Goal: Information Seeking & Learning: Learn about a topic

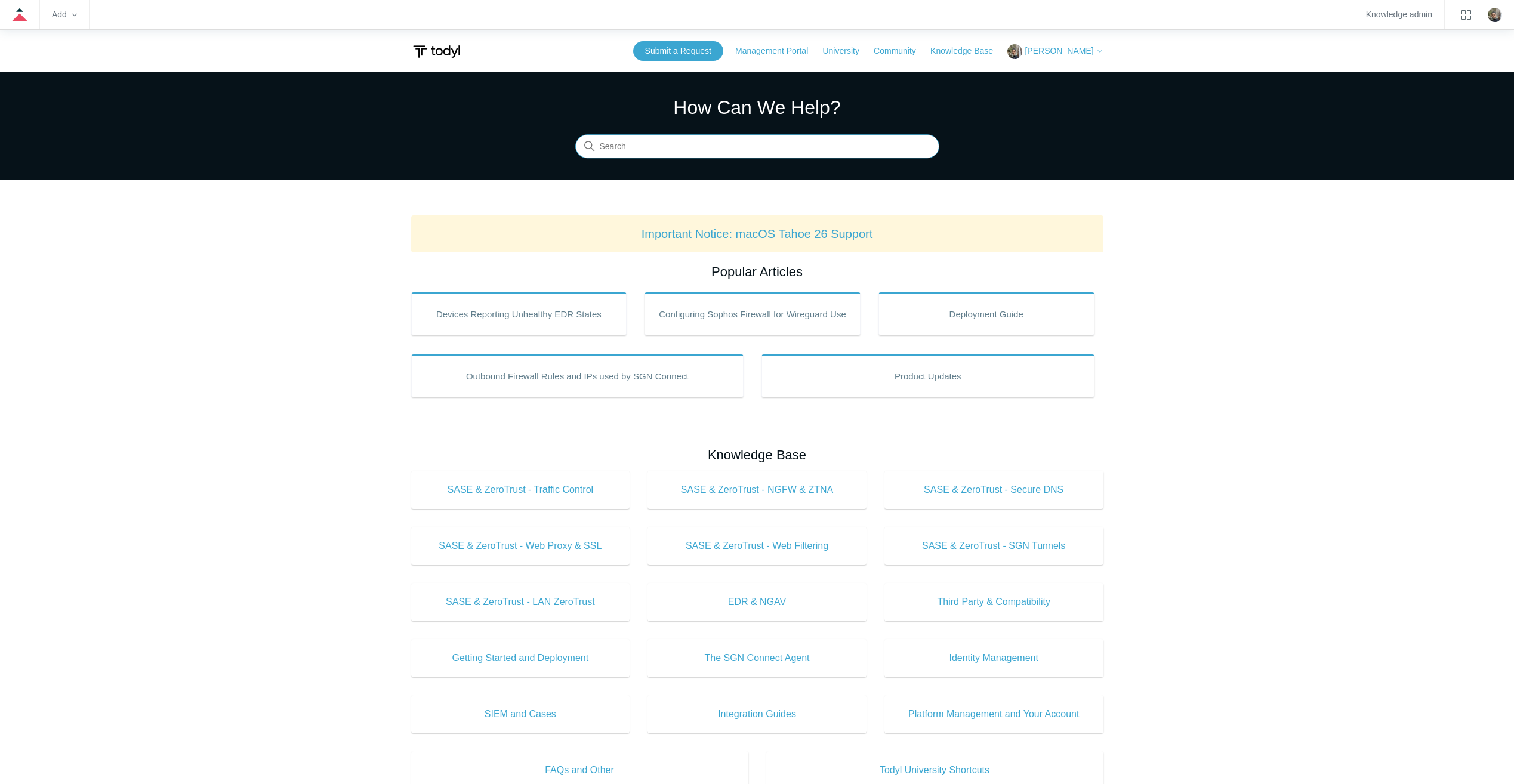
click at [630, 144] on input "Search" at bounding box center [757, 146] width 364 height 24
type input "soar"
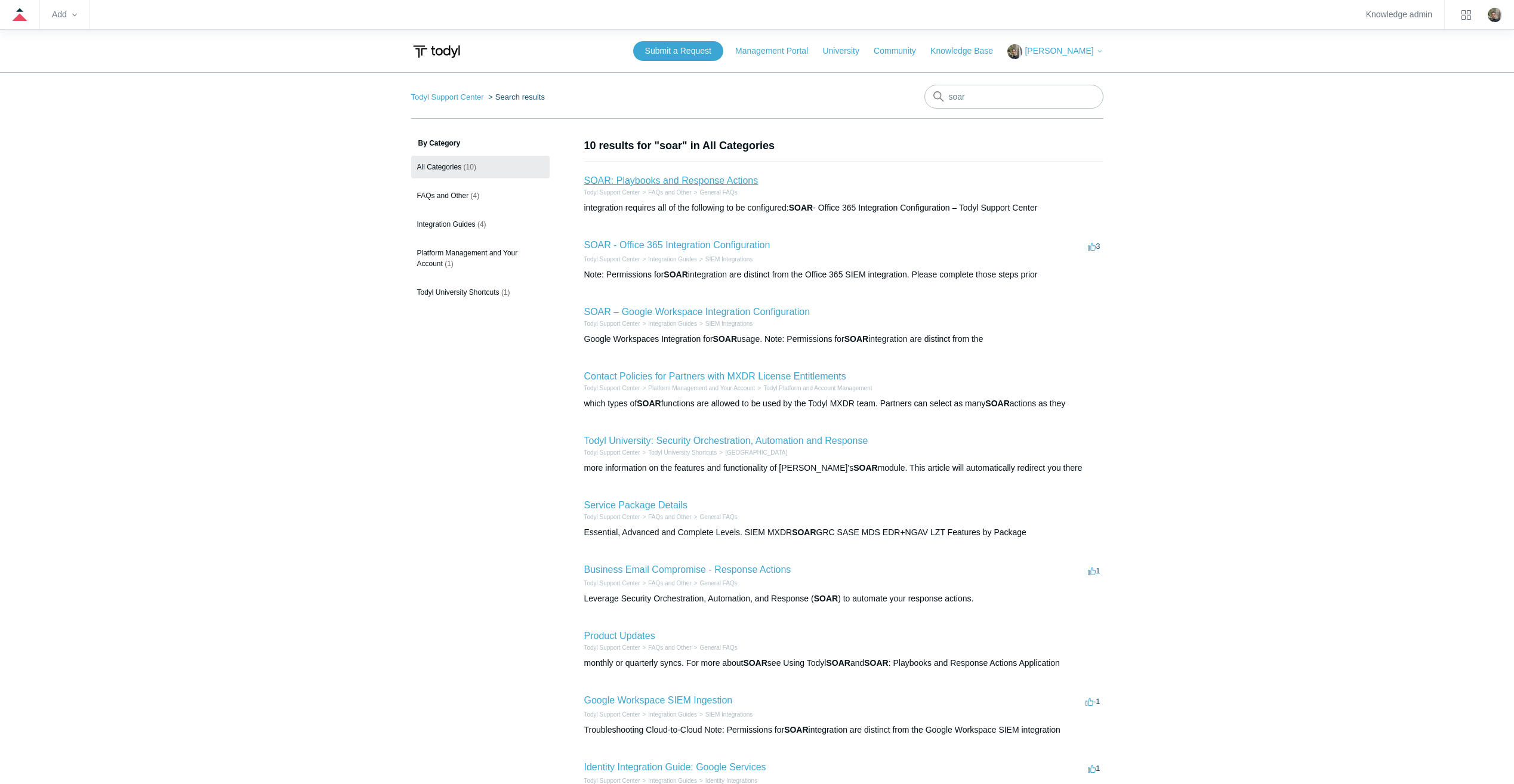
click at [662, 183] on link "SOAR: Playbooks and Response Actions" at bounding box center [671, 180] width 174 height 10
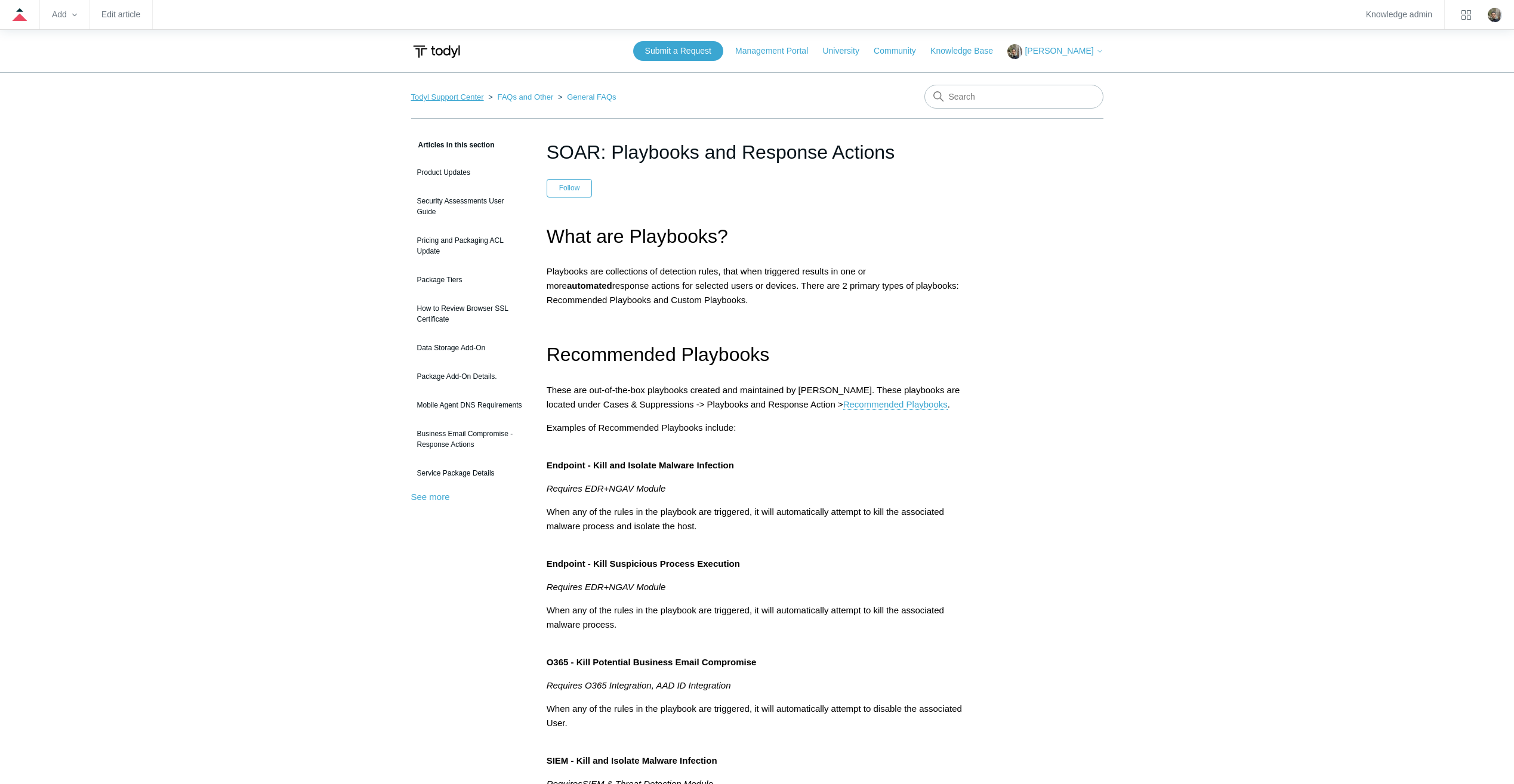
click at [434, 92] on link "Todyl Support Center" at bounding box center [447, 96] width 73 height 9
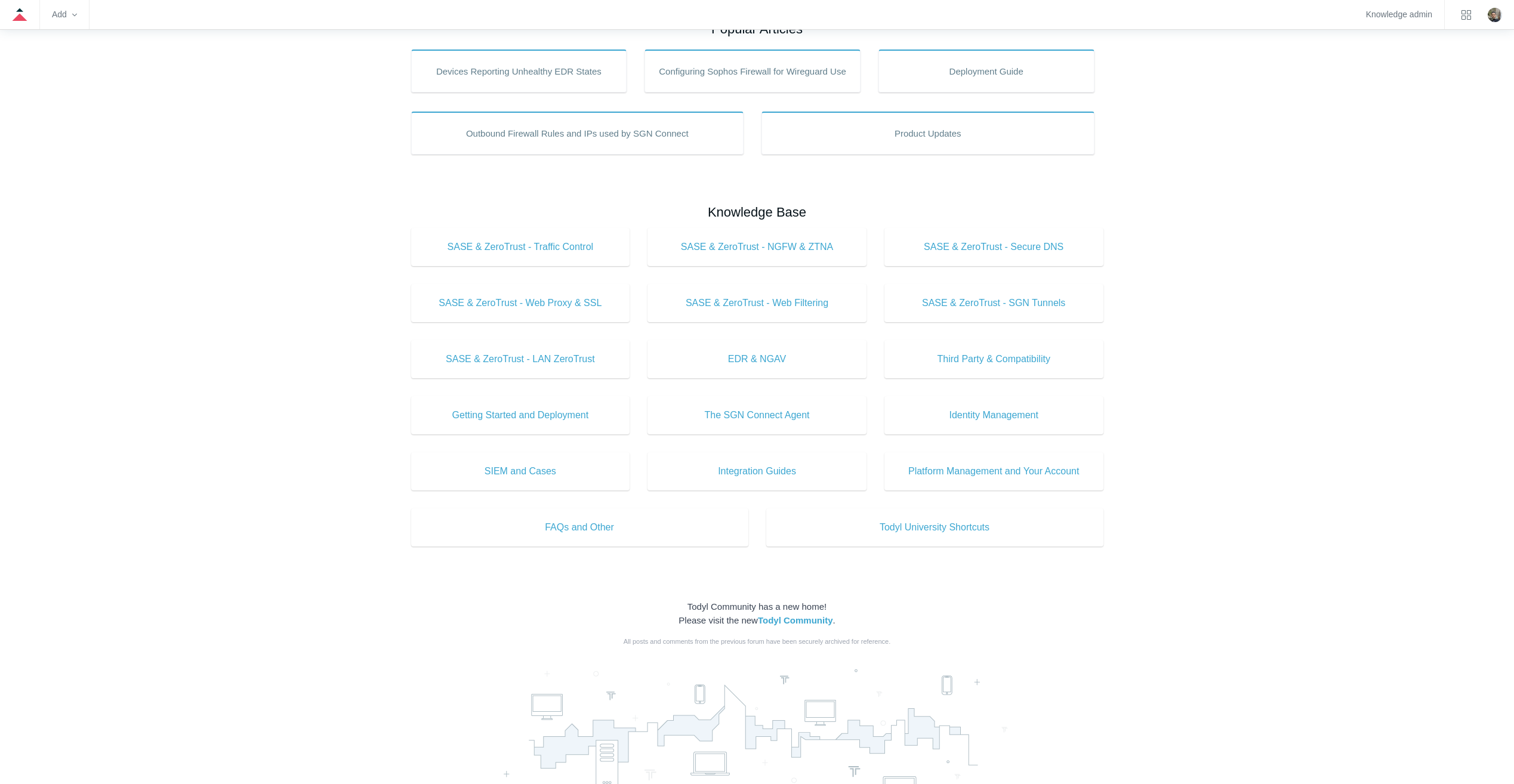
scroll to position [225, 0]
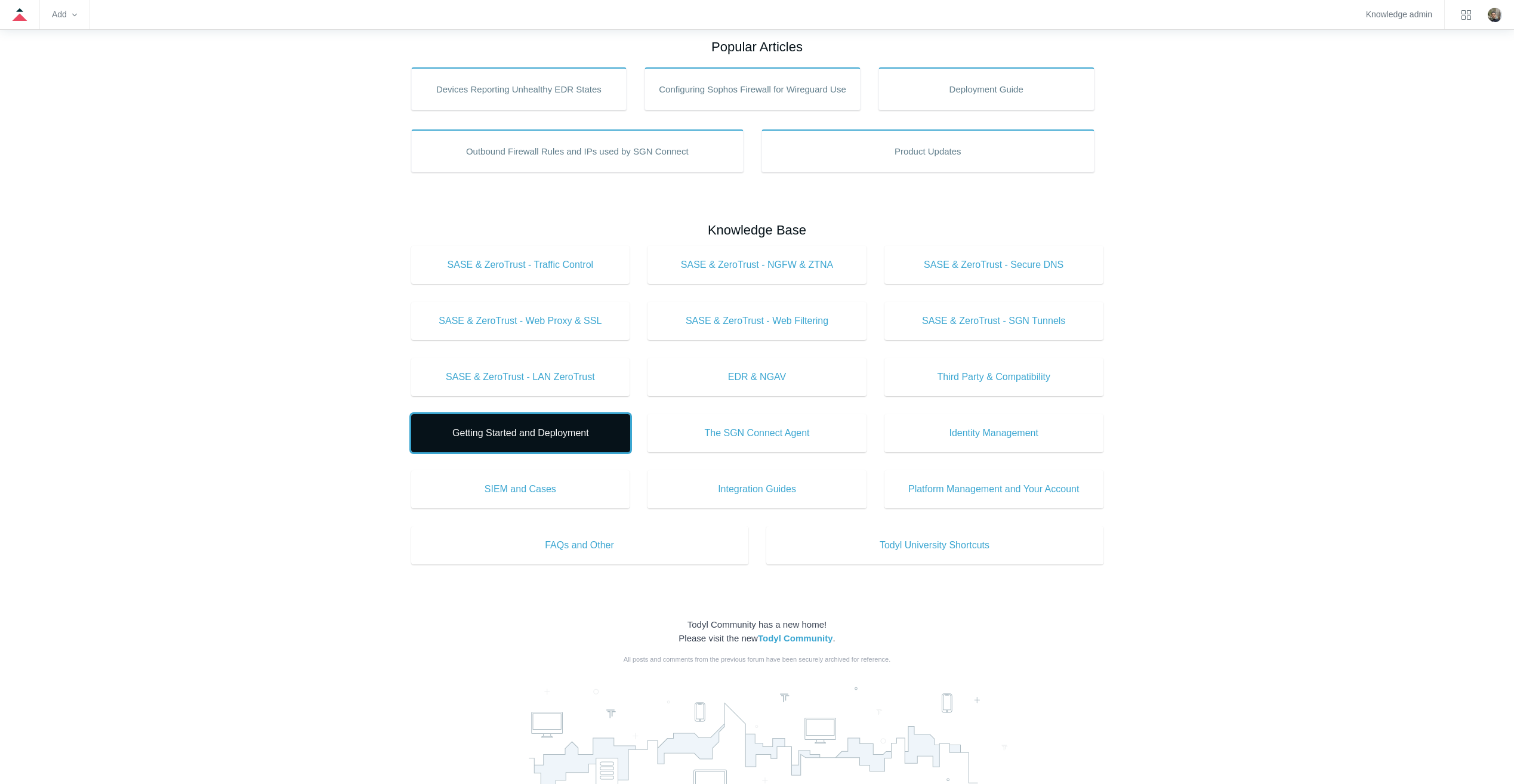
click at [496, 429] on span "Getting Started and Deployment" at bounding box center [521, 432] width 183 height 14
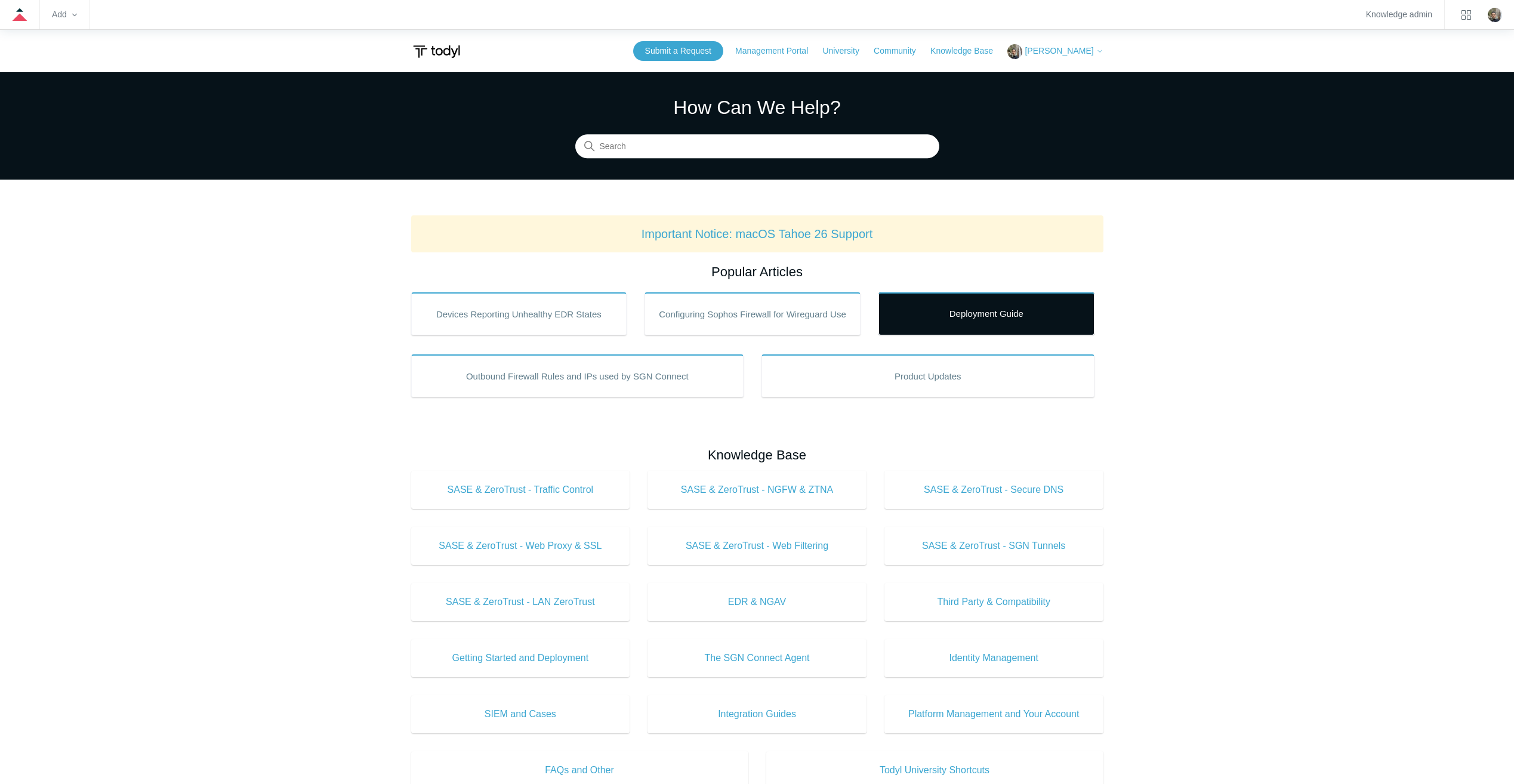
click at [950, 311] on link "Deployment Guide" at bounding box center [987, 313] width 216 height 43
click at [660, 150] on input "Search" at bounding box center [757, 146] width 364 height 24
type input "soar"
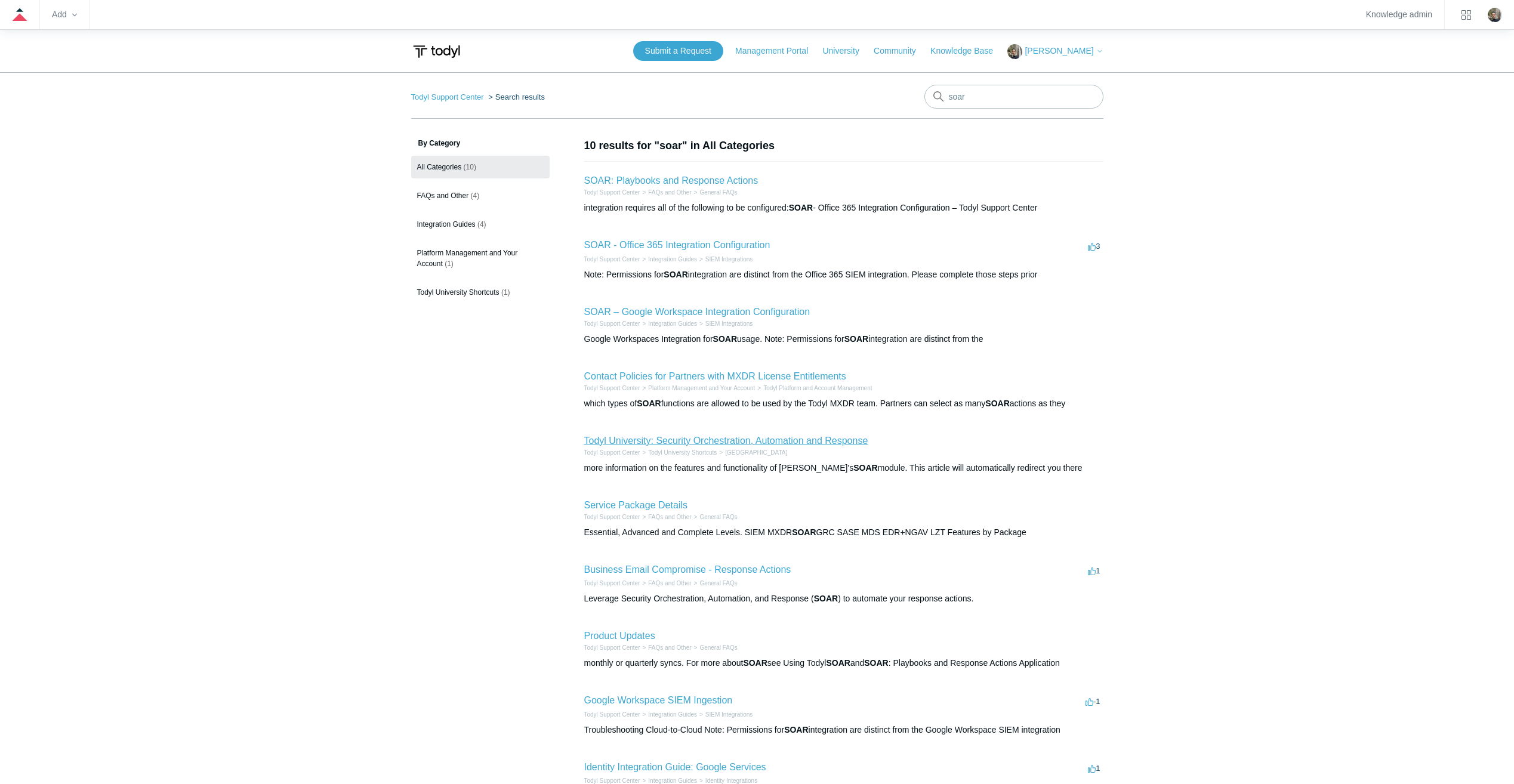
click at [711, 438] on link "Todyl University: Security Orchestration, Automation and Response" at bounding box center [726, 440] width 284 height 10
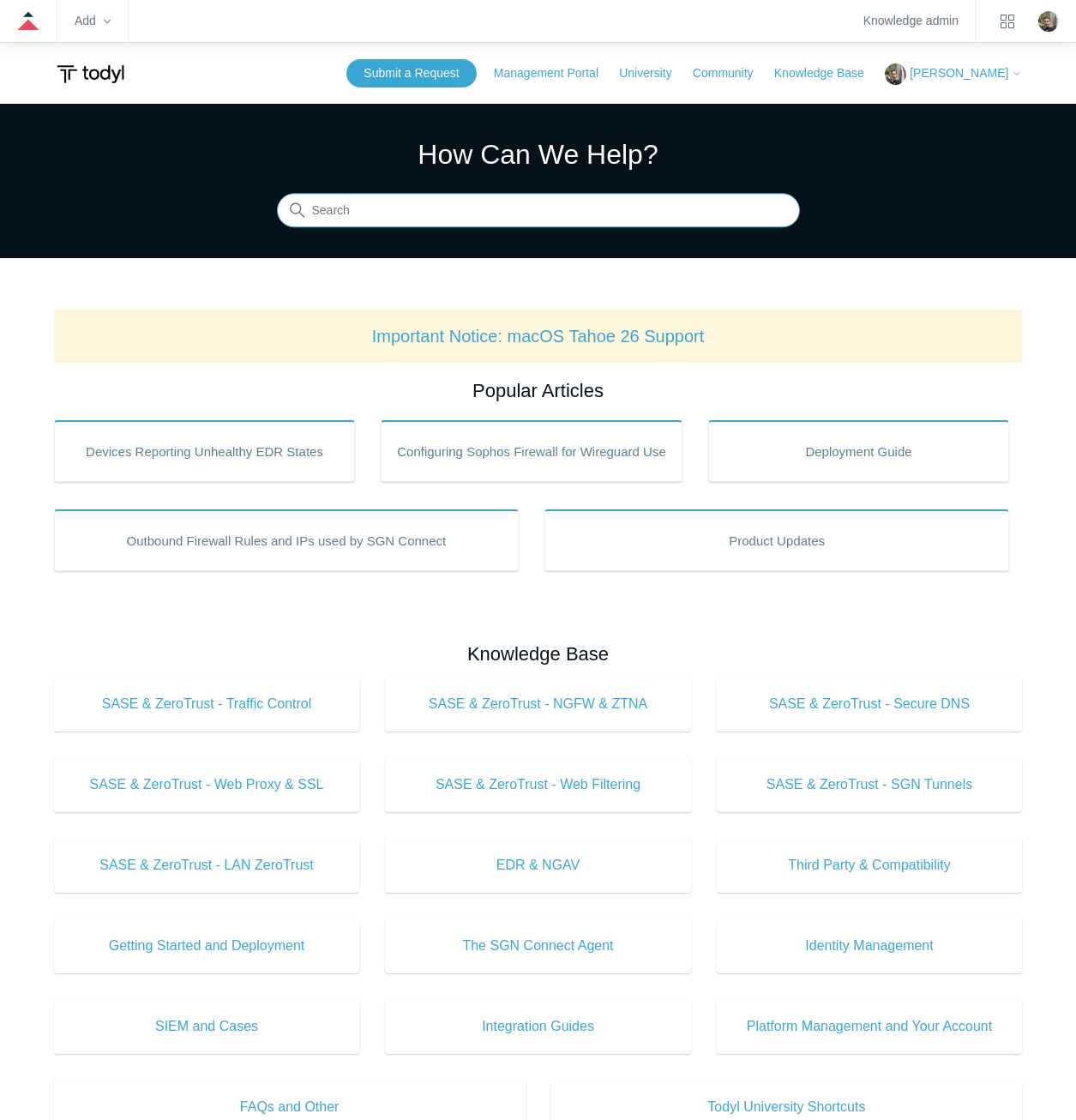
click at [659, 215] on input "Search" at bounding box center [538, 210] width 523 height 34
type input "sgn ip resolution"
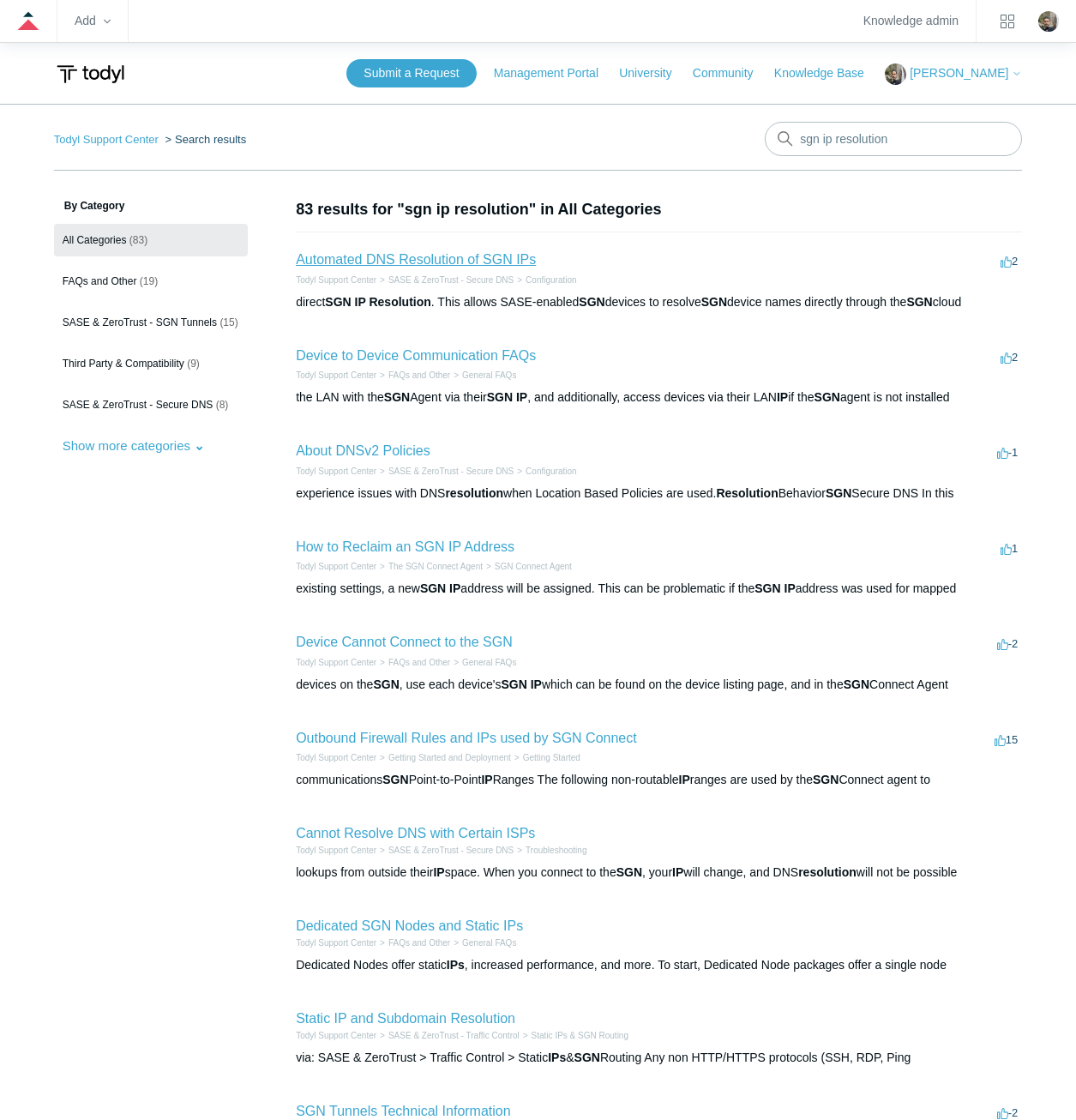
click at [471, 256] on link "Automated DNS Resolution of SGN IPs" at bounding box center [416, 259] width 240 height 15
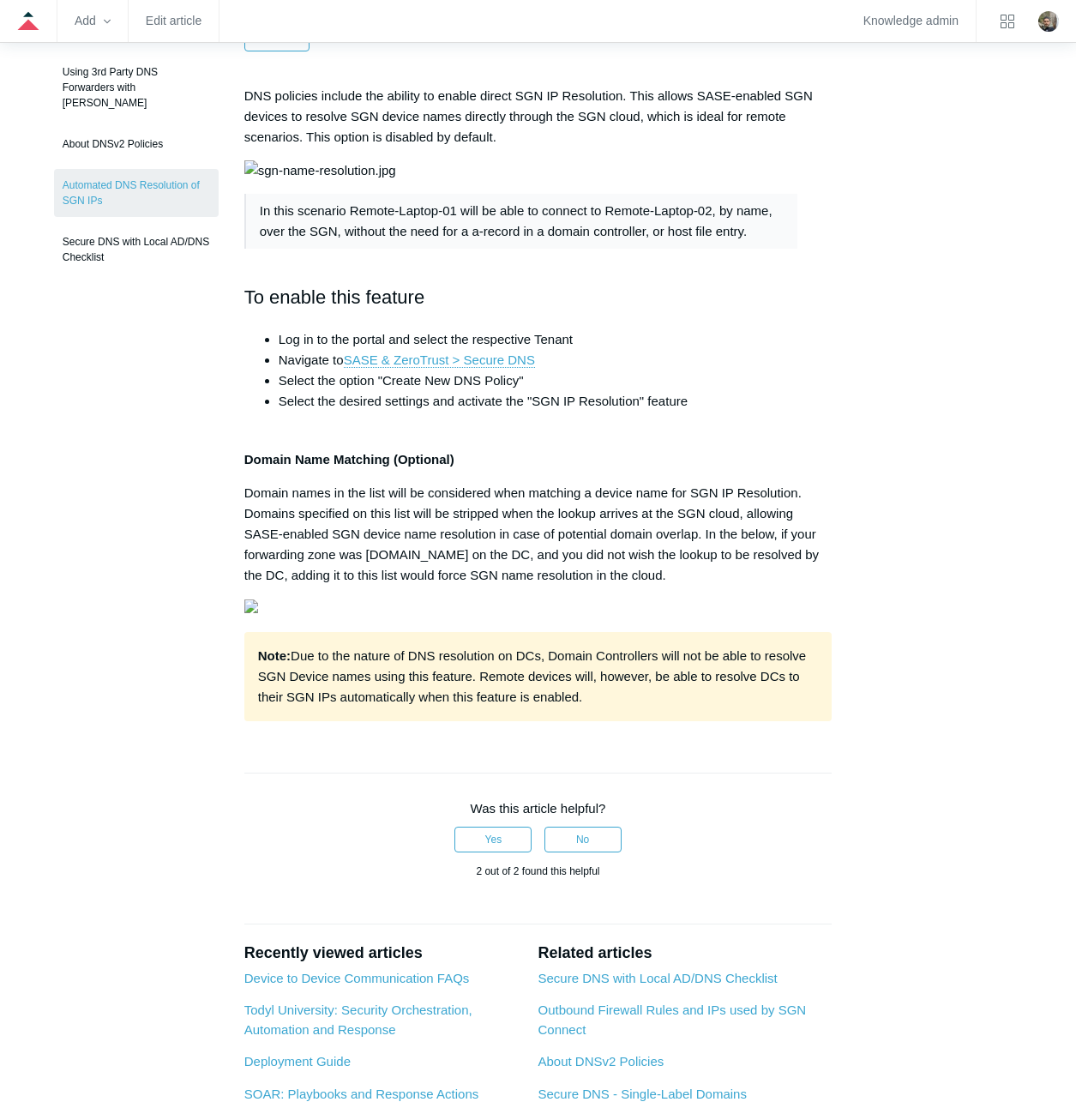
scroll to position [257, 0]
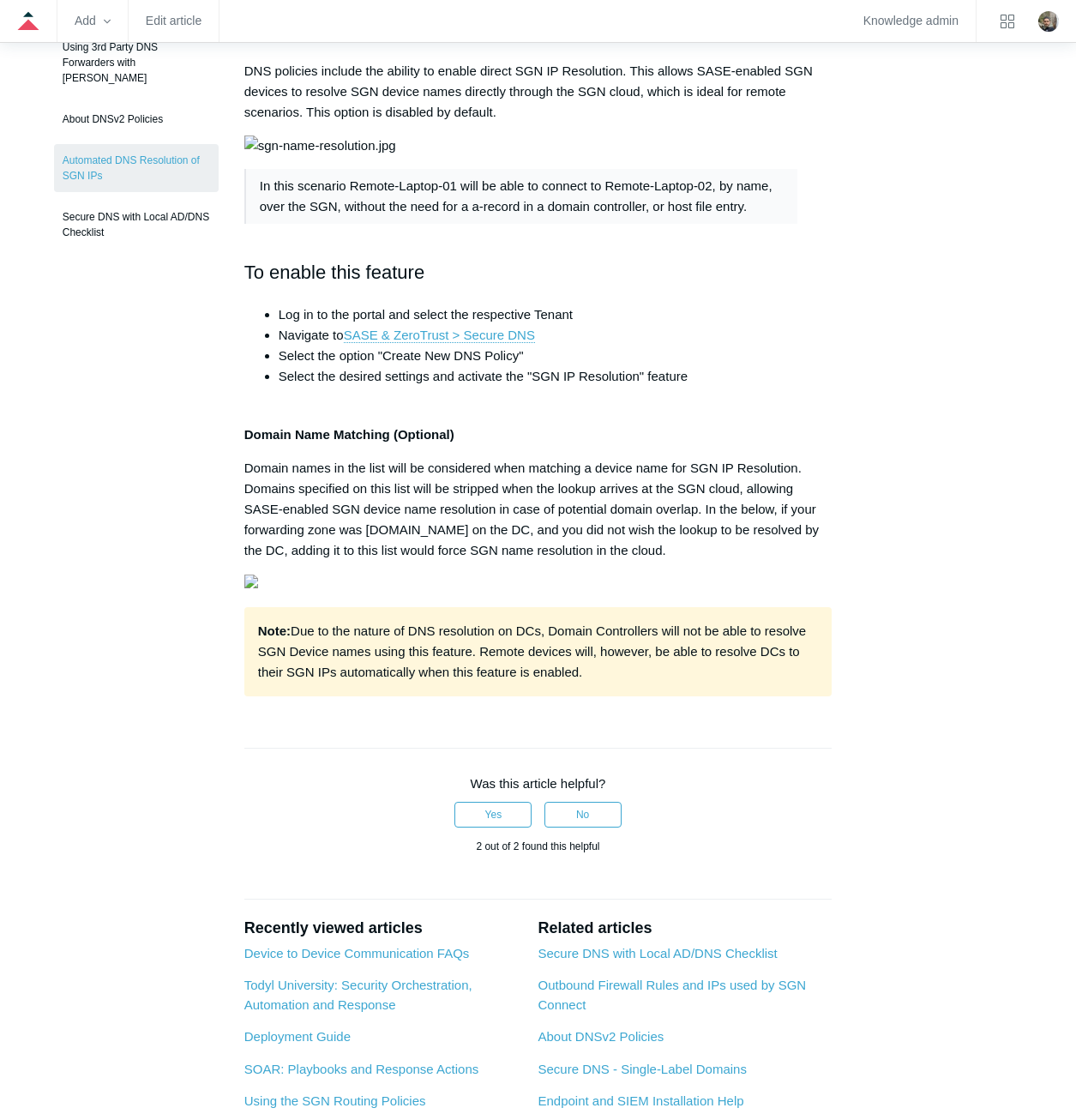
click at [869, 419] on div "Articles in this section Secure DNS - Single-Label Domains Using 3rd Party DNS …" at bounding box center [538, 596] width 969 height 1312
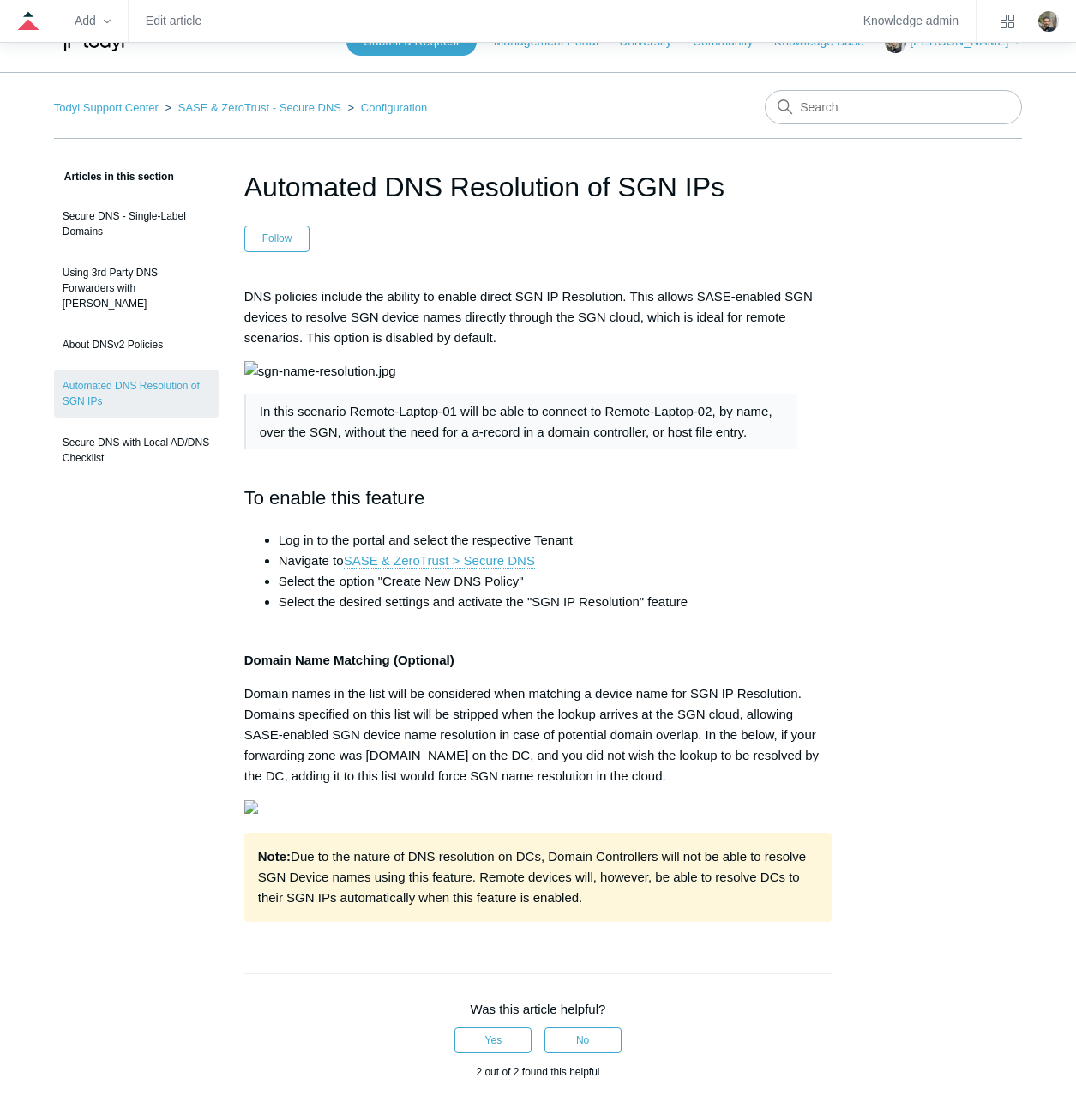
scroll to position [0, 0]
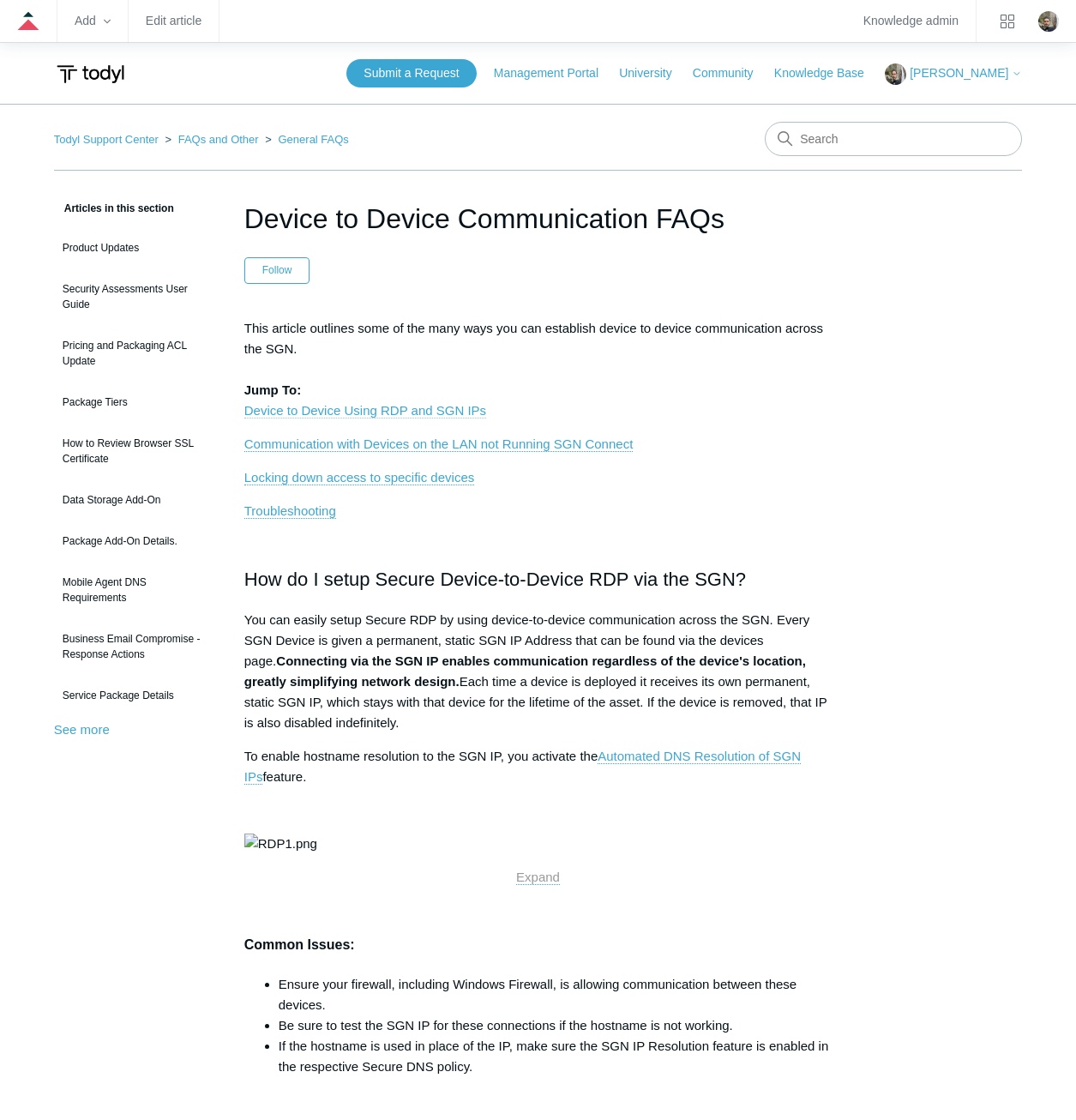
click at [450, 414] on link "Device to Device Using RDP and SGN IPs" at bounding box center [365, 411] width 241 height 16
